Goal: Transaction & Acquisition: Purchase product/service

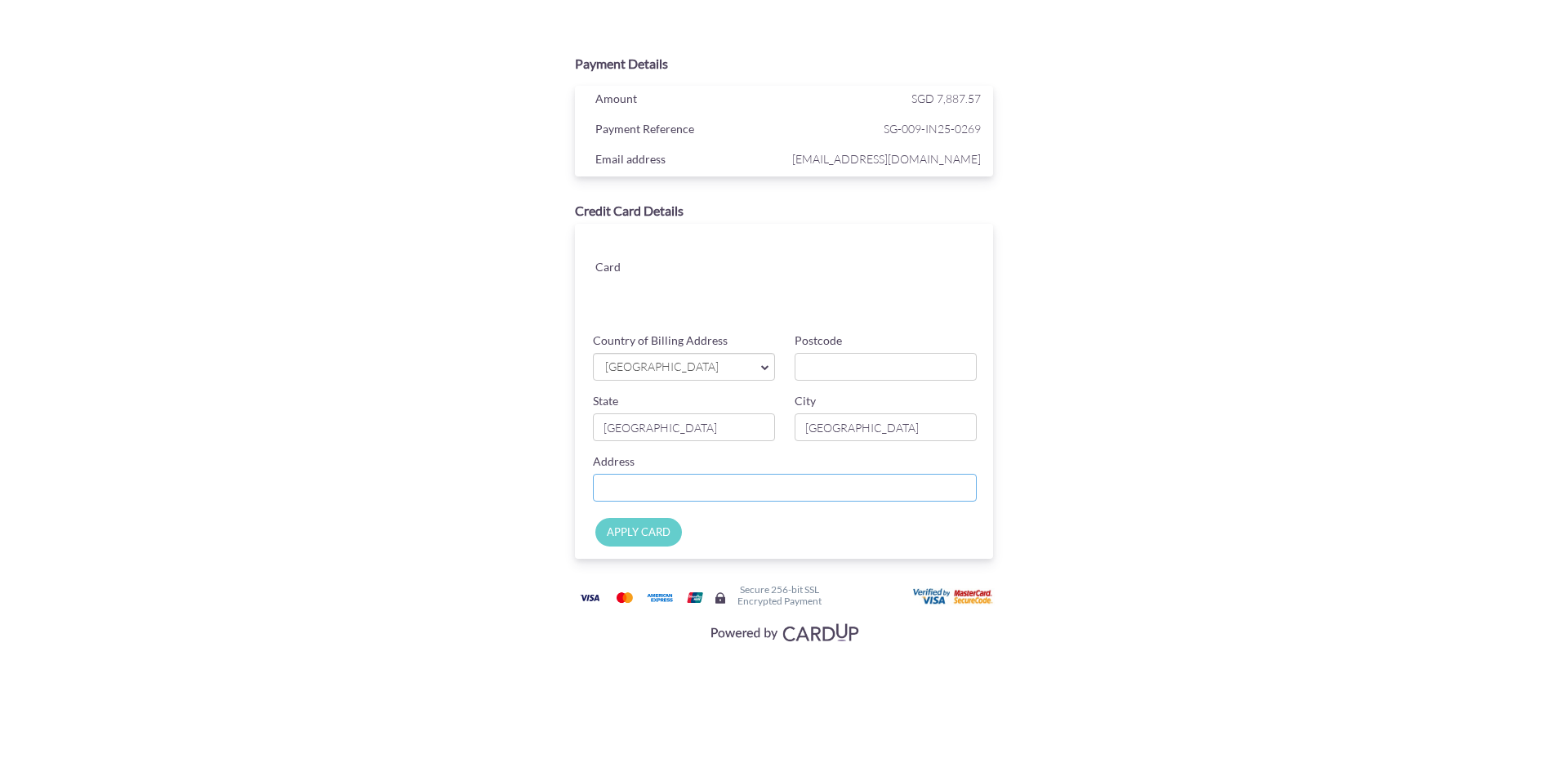
click at [661, 487] on input "Country of Billing Address" at bounding box center [784, 487] width 384 height 27
paste input "[STREET_ADDRESS]-18 [GEOGRAPHIC_DATA]"
click at [852, 486] on input "[STREET_ADDRESS]-18 [GEOGRAPHIC_DATA]" at bounding box center [784, 487] width 384 height 27
type input "[STREET_ADDRESS]-18 [GEOGRAPHIC_DATA]"
click at [836, 369] on input "Postcode" at bounding box center [886, 366] width 182 height 27
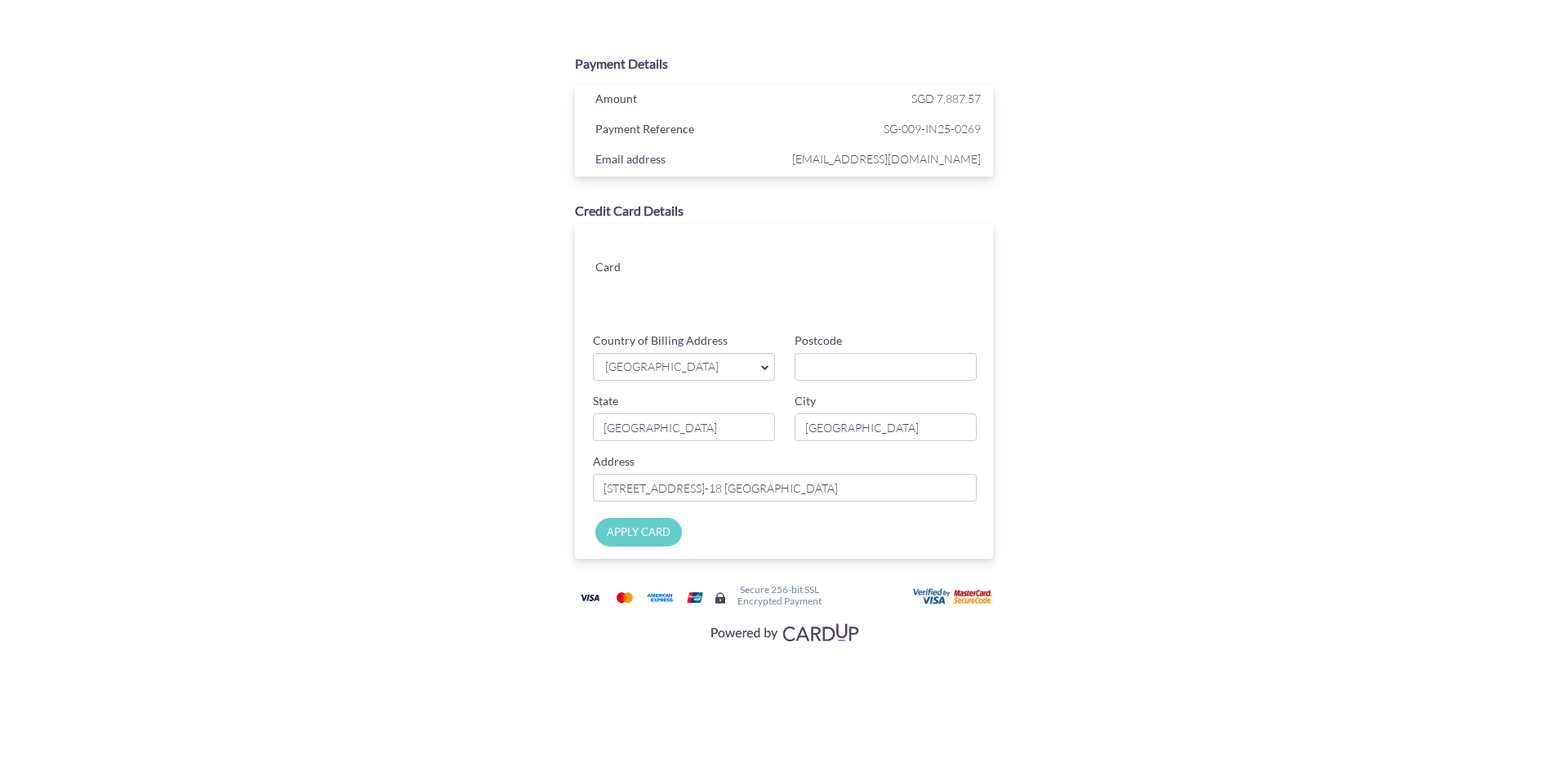
click at [648, 531] on input "APPLY CARD" at bounding box center [639, 532] width 86 height 28
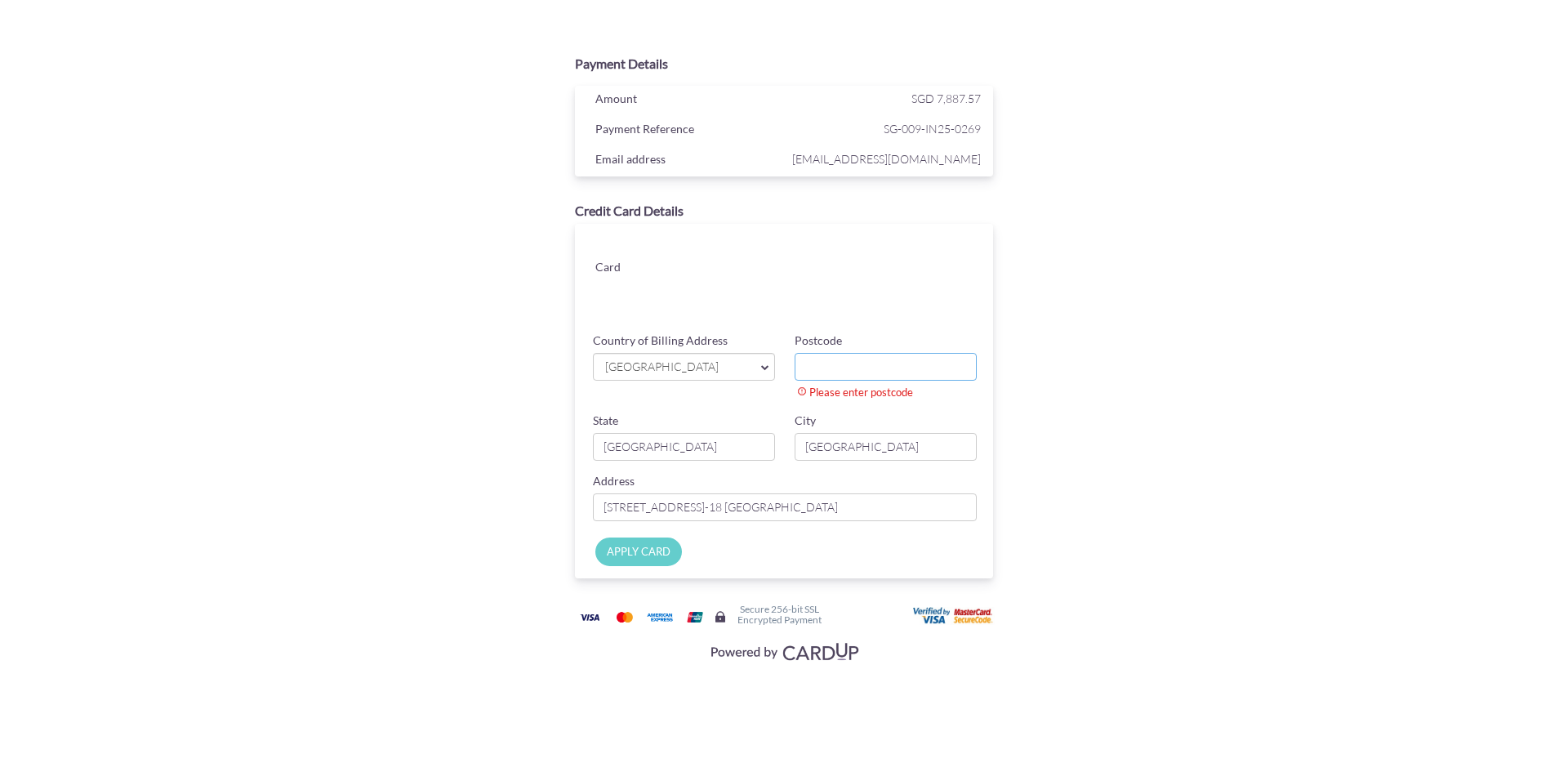
click at [856, 358] on input "Postcode" at bounding box center [886, 366] width 182 height 27
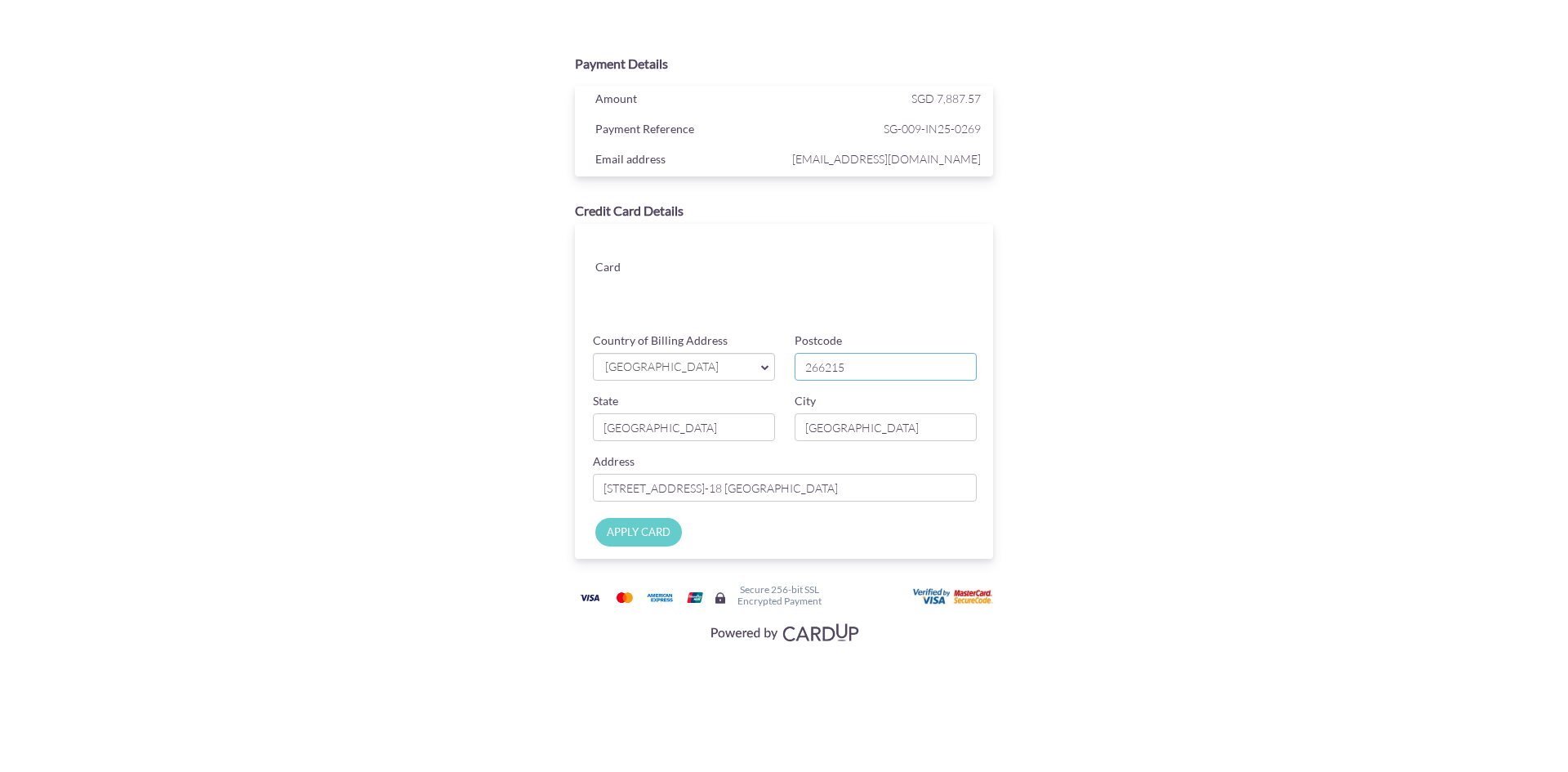
type input "266215"
click at [643, 523] on input "APPLY CARD" at bounding box center [639, 532] width 86 height 28
type input "Applying..."
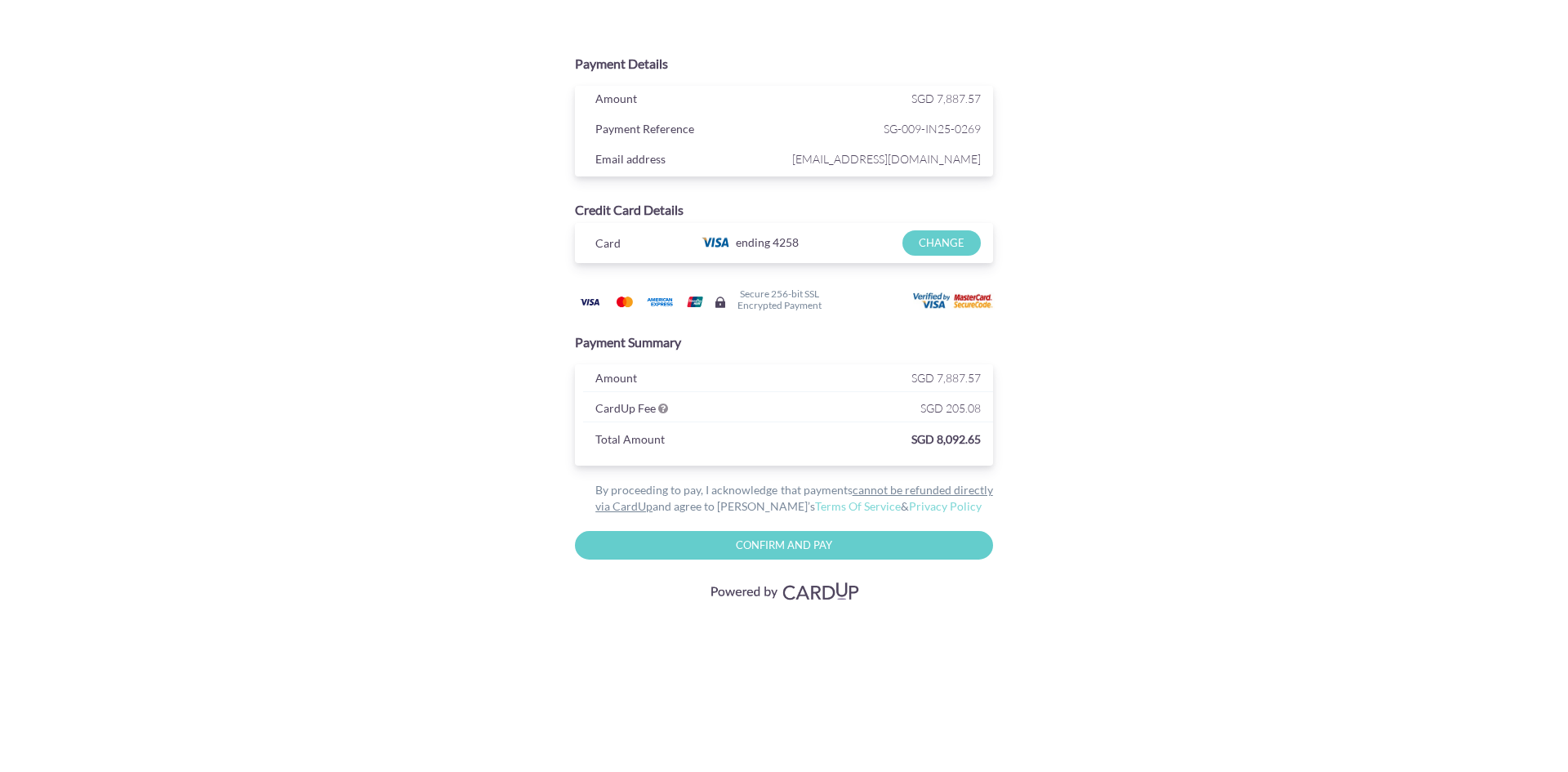
click at [784, 539] on input "Confirm and Pay" at bounding box center [784, 545] width 418 height 28
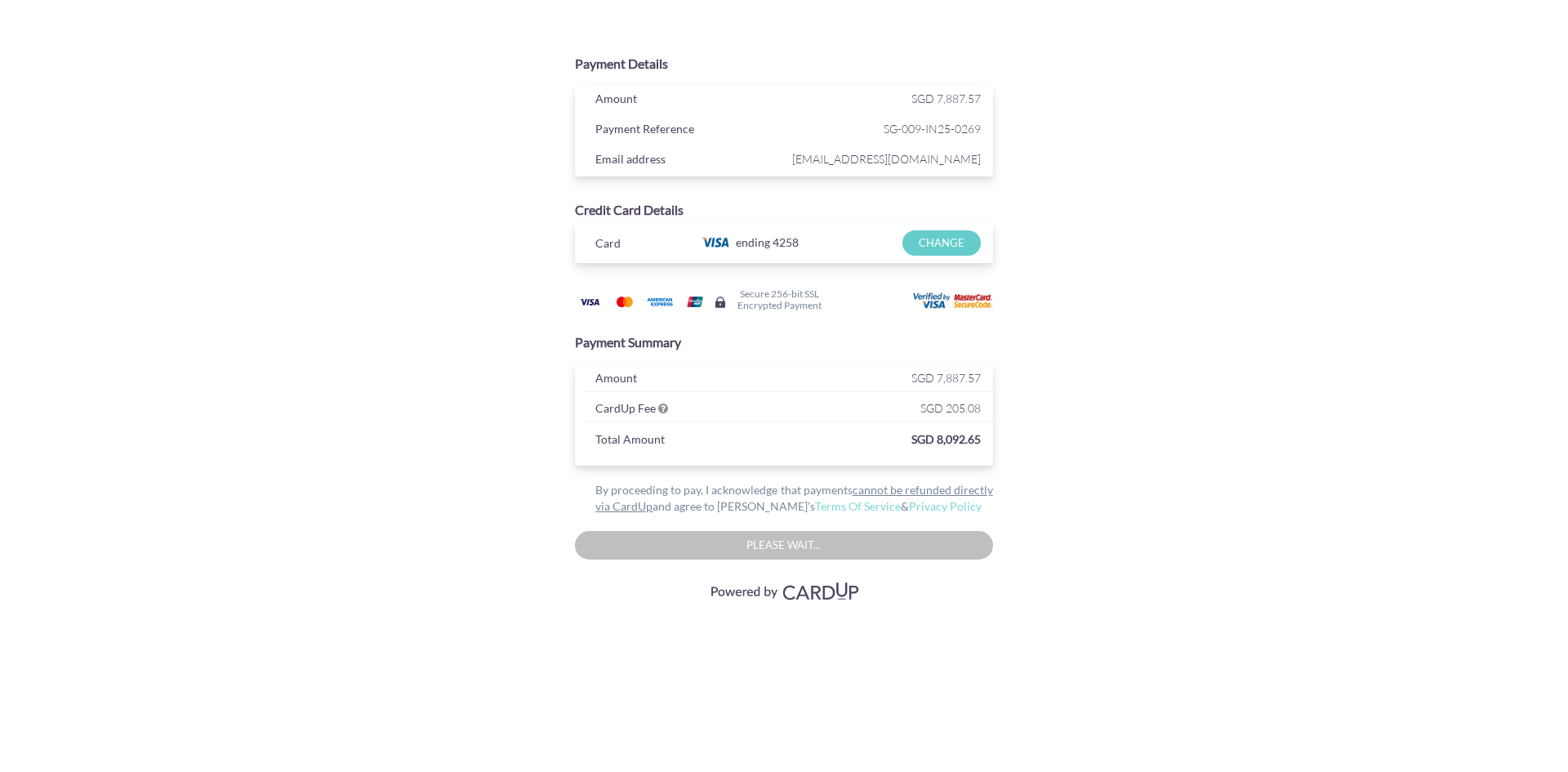
type input "Please wait..."
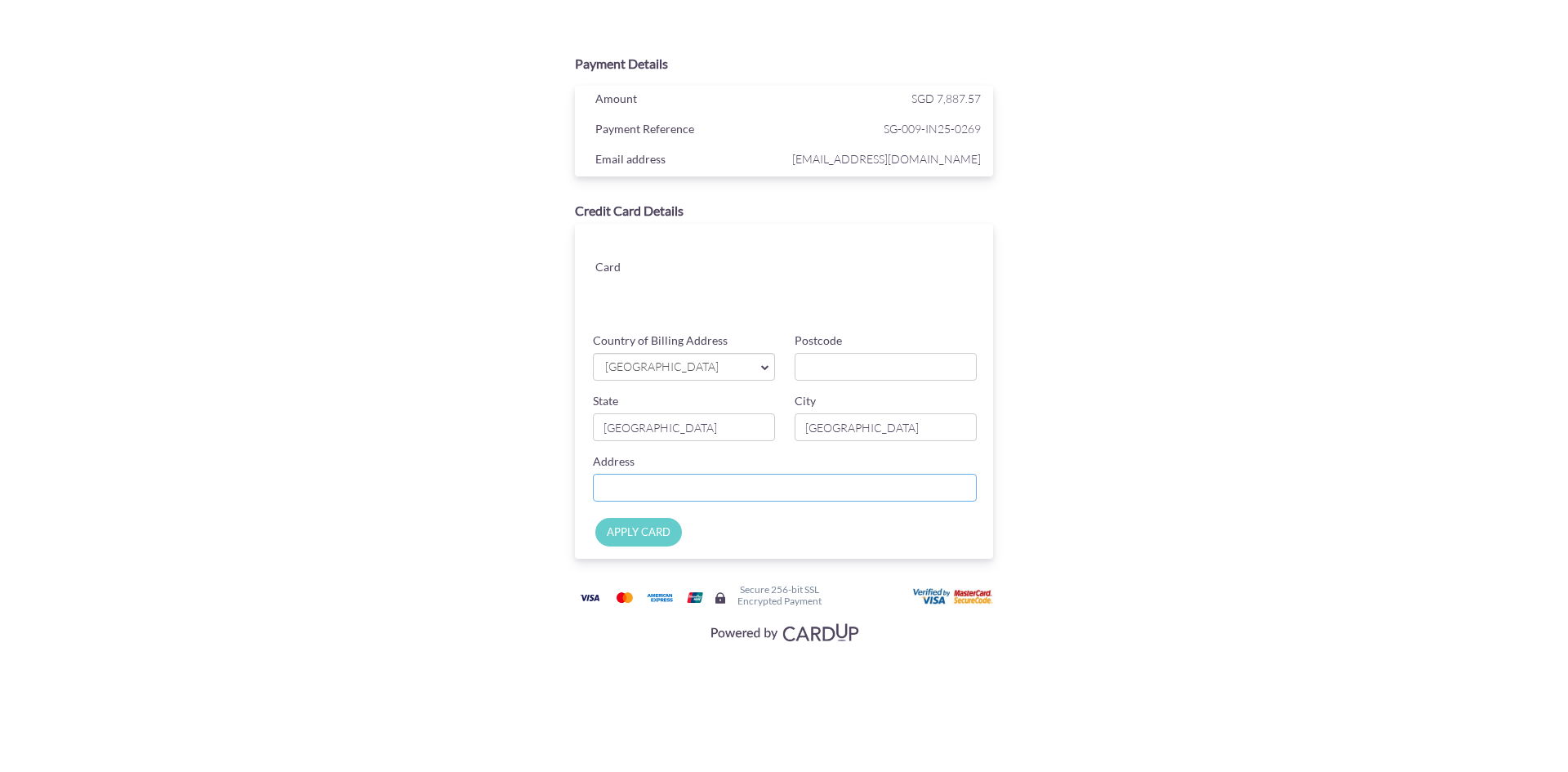
paste input "[PERSON_NAME] <[EMAIL_ADDRESS][DOMAIN_NAME]>"
type input "[PERSON_NAME] <[EMAIL_ADDRESS][DOMAIN_NAME]>"
drag, startPoint x: 786, startPoint y: 490, endPoint x: 573, endPoint y: 482, distance: 213.2
click at [573, 482] on div "Credit Card Details Card Card ending CHANGE Country of Billing Address [GEOGRAP…" at bounding box center [784, 380] width 443 height 357
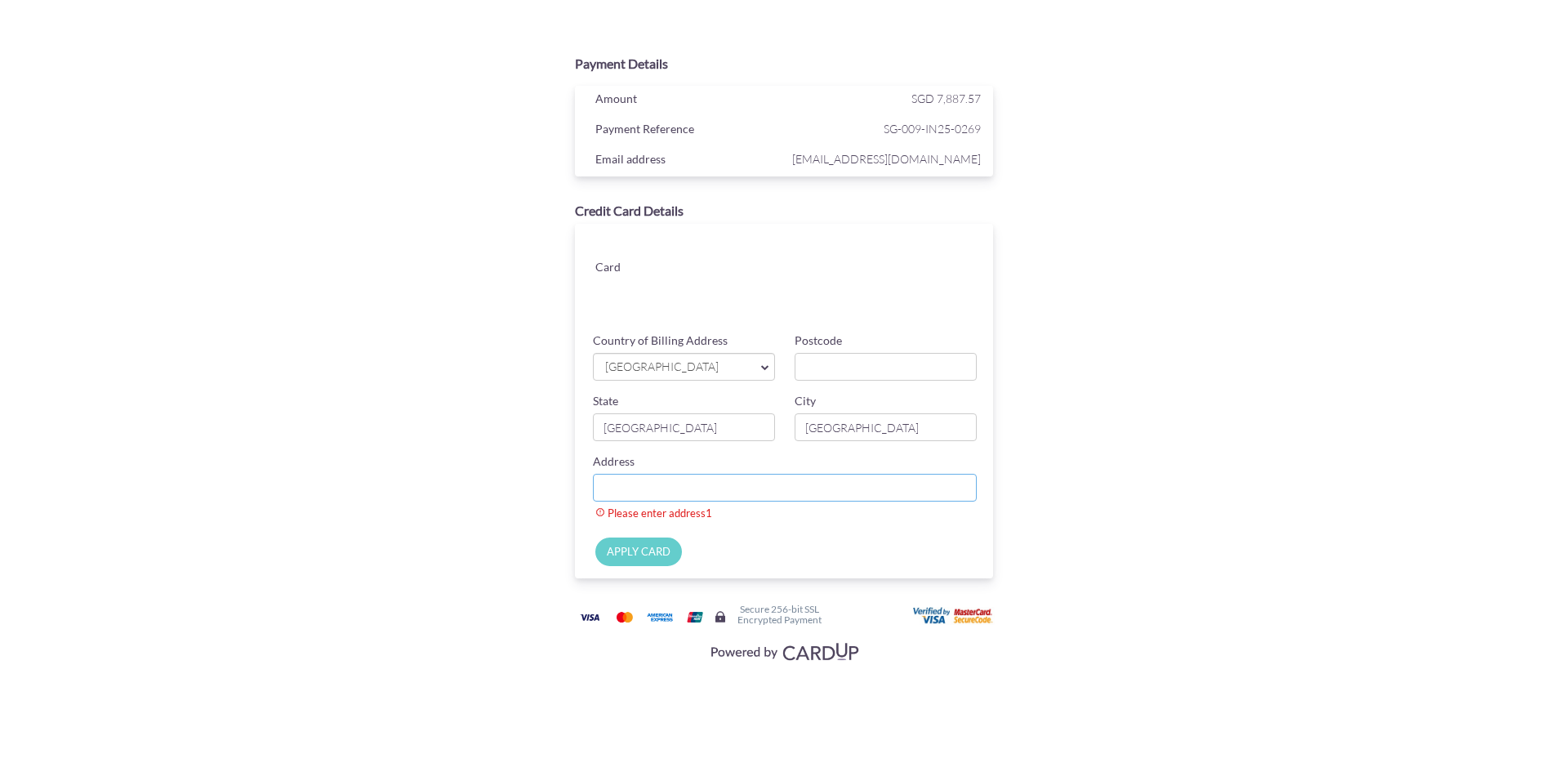
paste input "[STREET_ADDRESS]-18 [GEOGRAPHIC_DATA]"
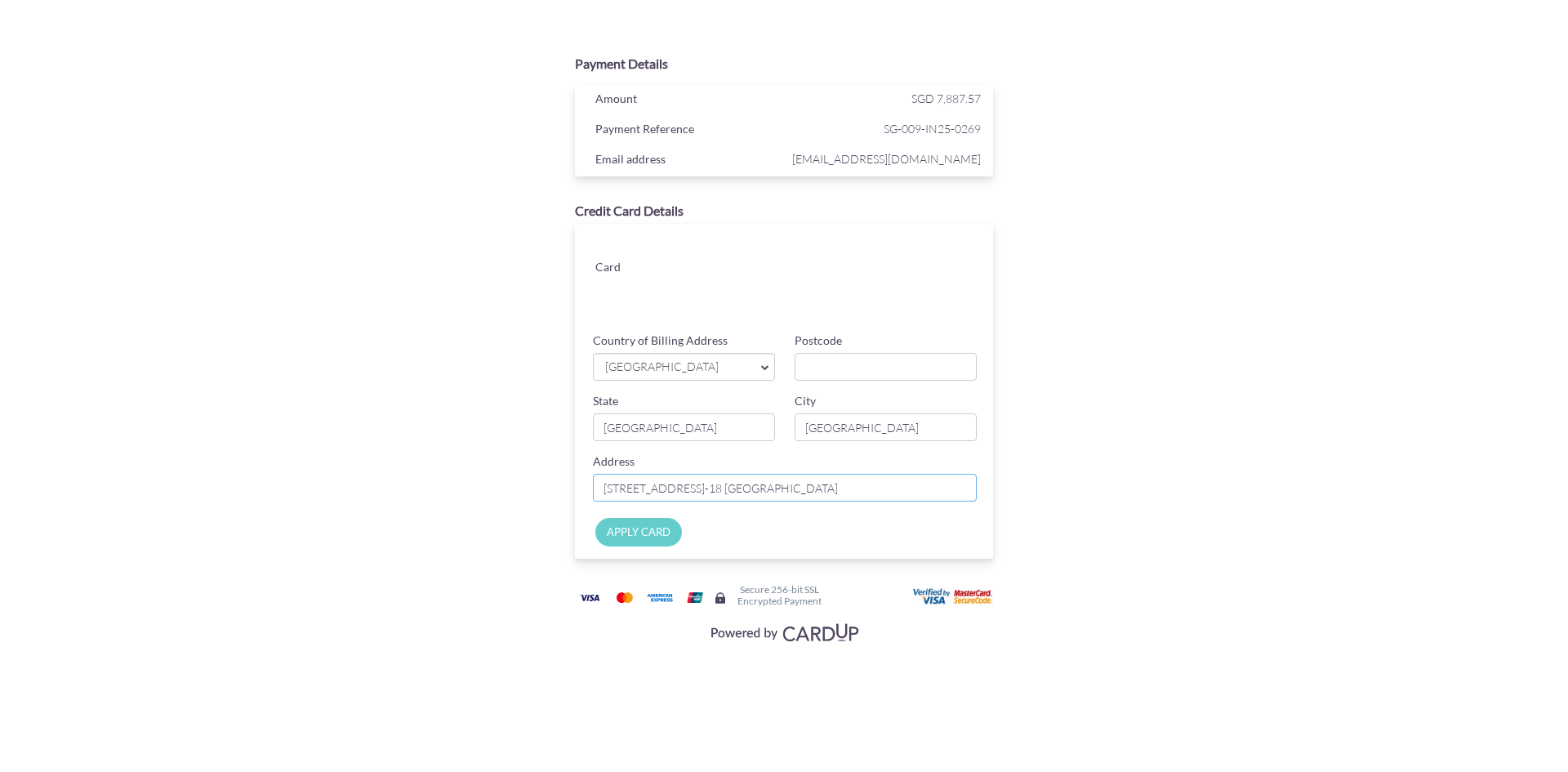
type input "[STREET_ADDRESS]-18 [GEOGRAPHIC_DATA]"
click at [814, 367] on input "Postcode" at bounding box center [886, 366] width 182 height 27
type input "266215"
click at [654, 527] on input "APPLY CARD" at bounding box center [639, 532] width 86 height 28
type input "Applying..."
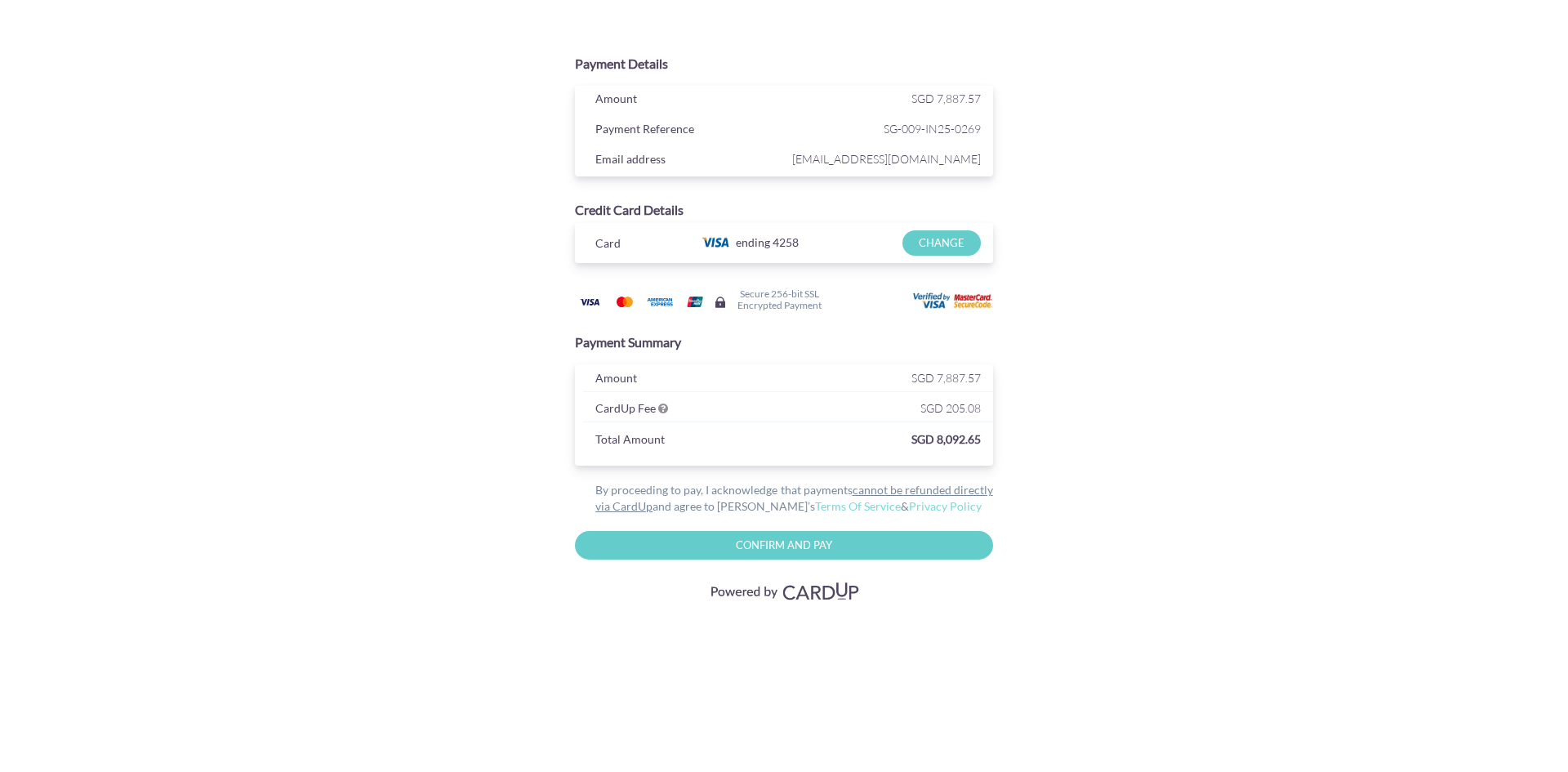
click at [804, 543] on input "Confirm and Pay" at bounding box center [784, 545] width 418 height 28
type input "Please wait..."
